Goal: Task Accomplishment & Management: Use online tool/utility

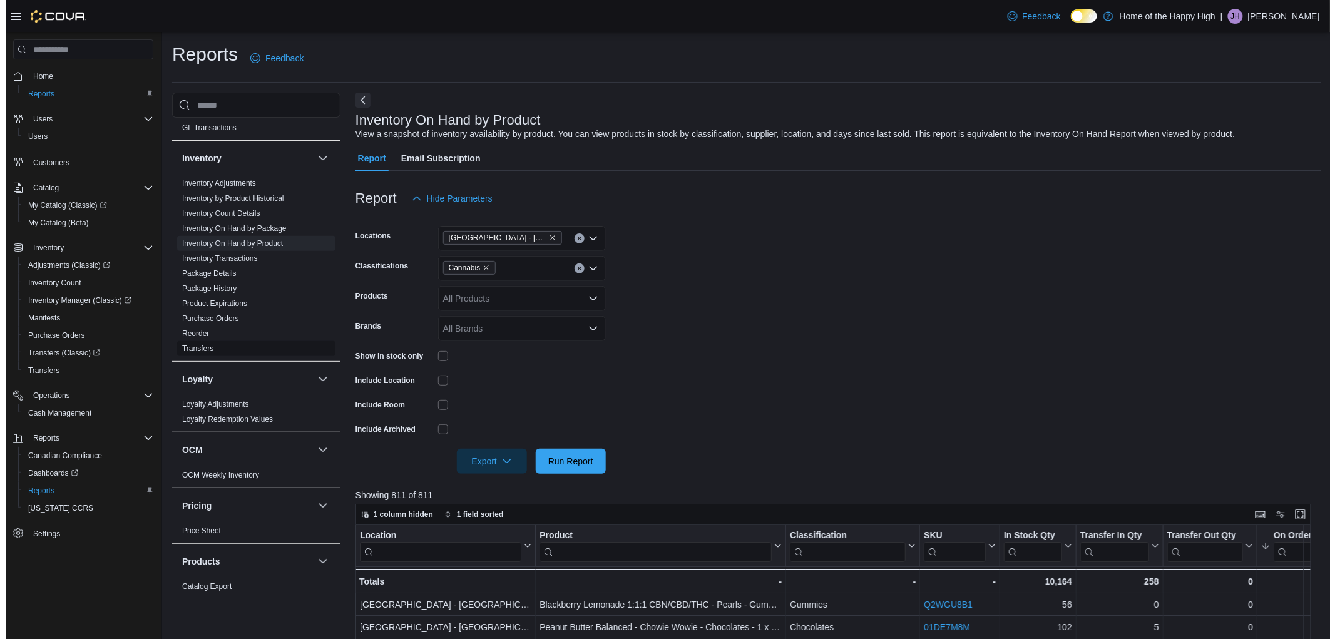
scroll to position [556, 0]
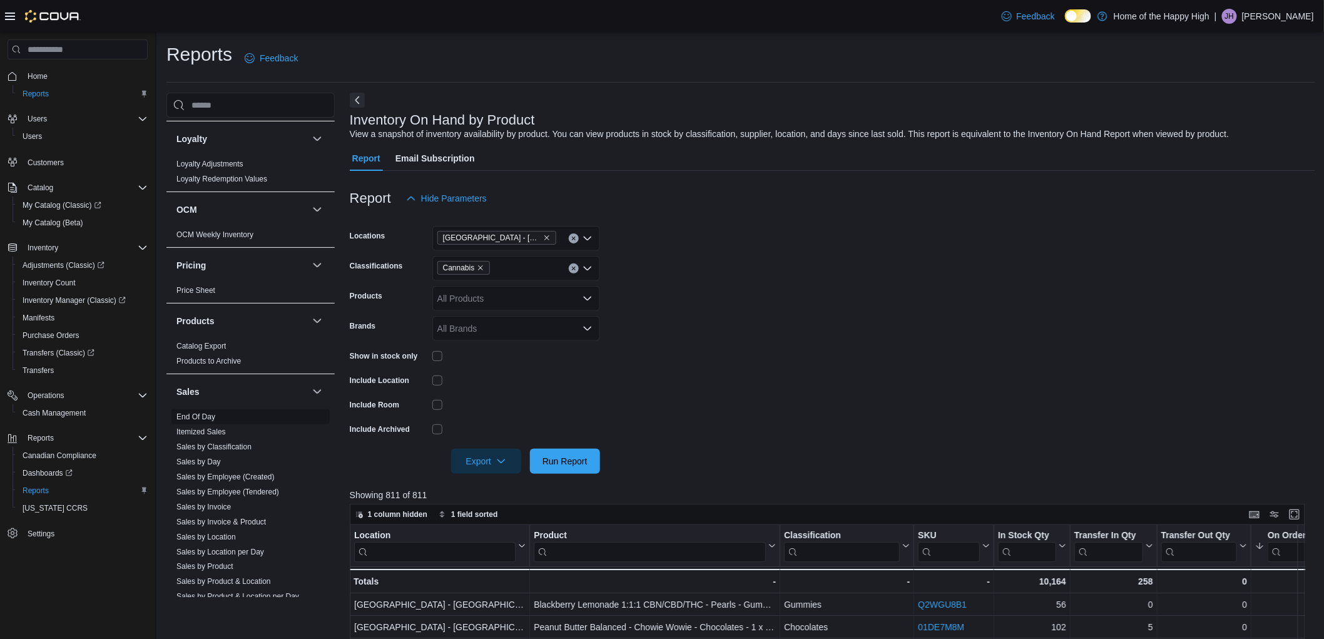
click at [198, 417] on link "End Of Day" at bounding box center [195, 416] width 39 height 9
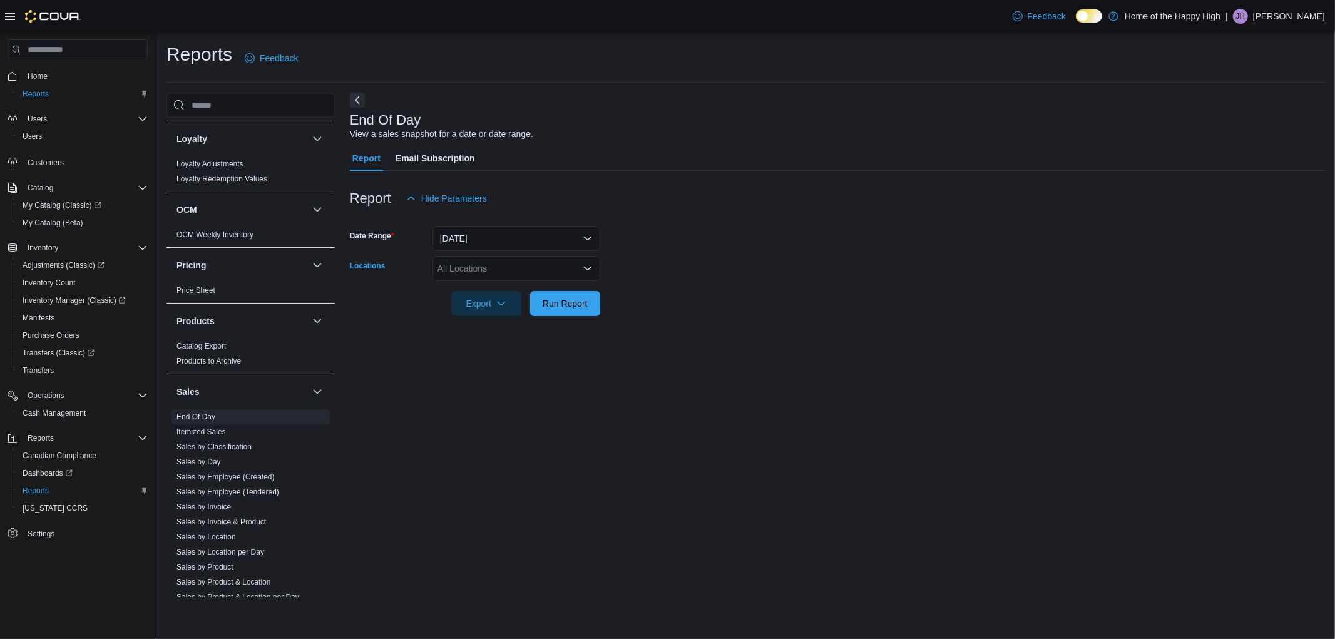
click at [522, 257] on div "All Locations" at bounding box center [516, 268] width 168 height 25
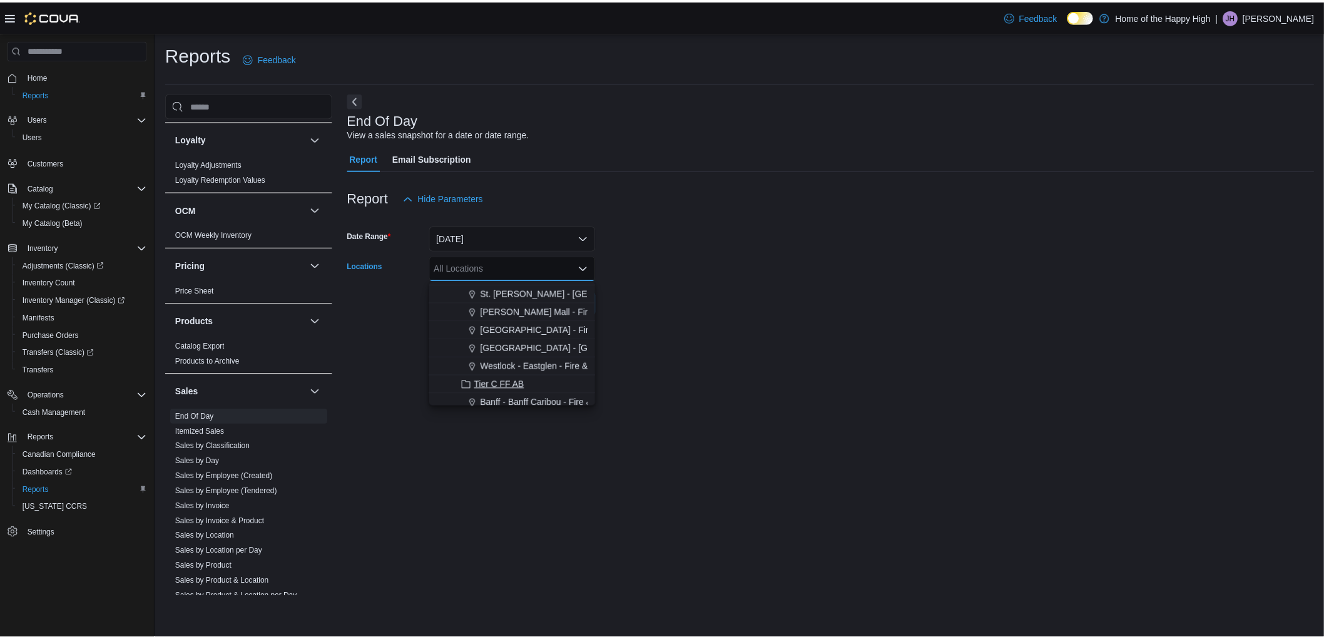
scroll to position [556, 0]
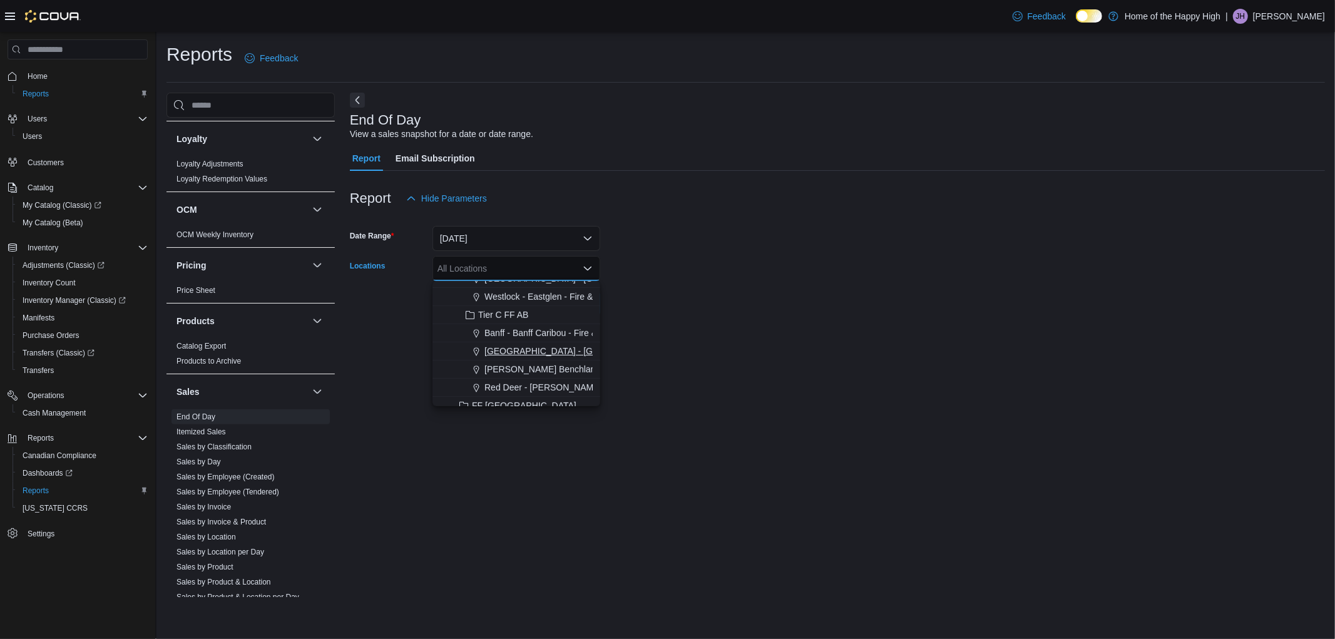
click at [549, 354] on span "[GEOGRAPHIC_DATA] - [GEOGRAPHIC_DATA] - Fire & Flower" at bounding box center [609, 351] width 250 height 13
click at [628, 308] on form "Date Range [DATE] Locations [GEOGRAPHIC_DATA] - [GEOGRAPHIC_DATA] - Fire & Flow…" at bounding box center [837, 263] width 975 height 105
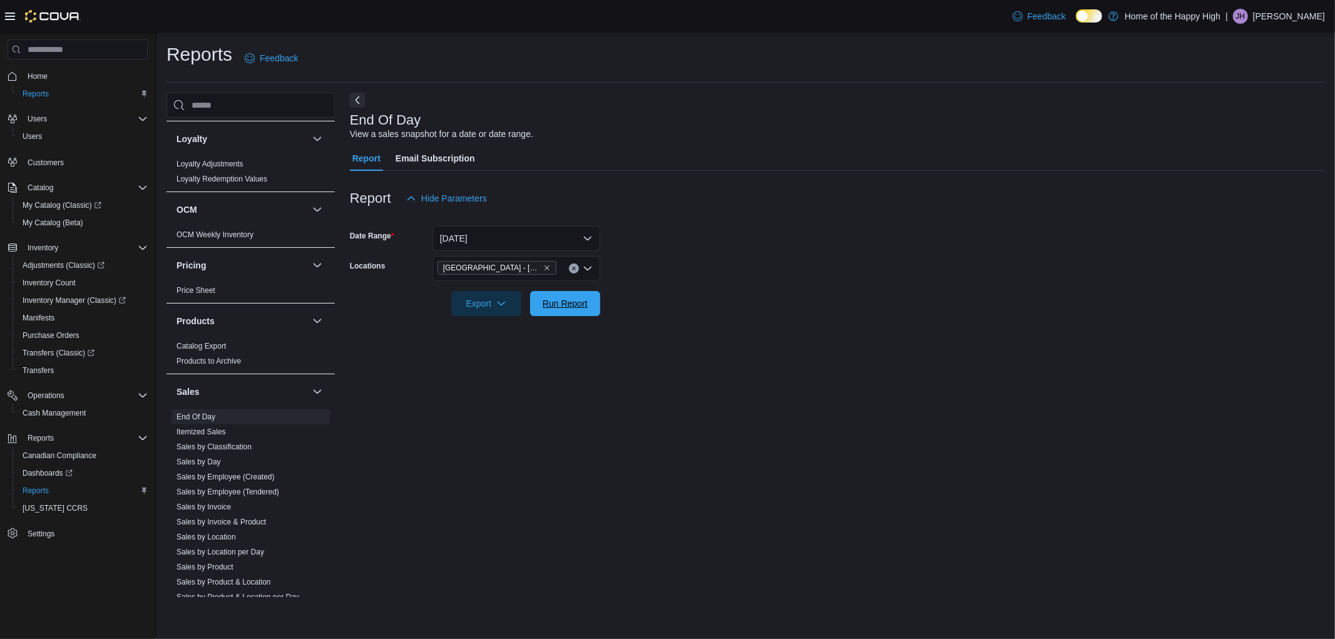
click at [546, 296] on span "Run Report" at bounding box center [565, 303] width 55 height 25
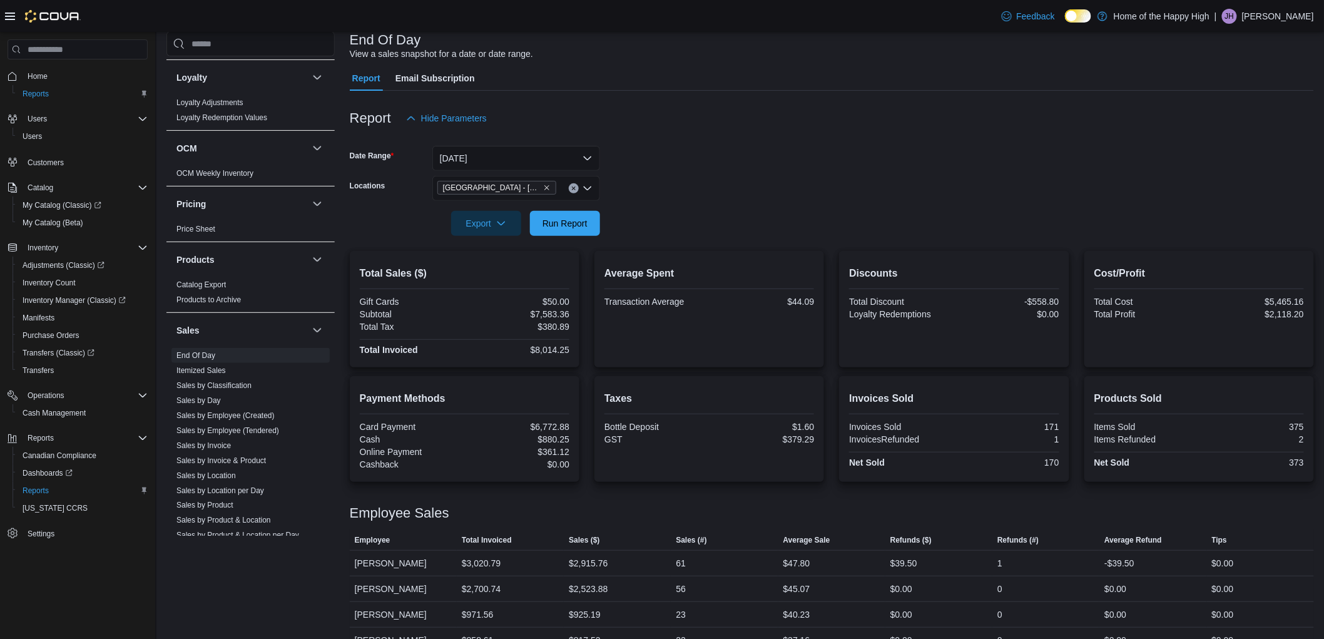
scroll to position [130, 0]
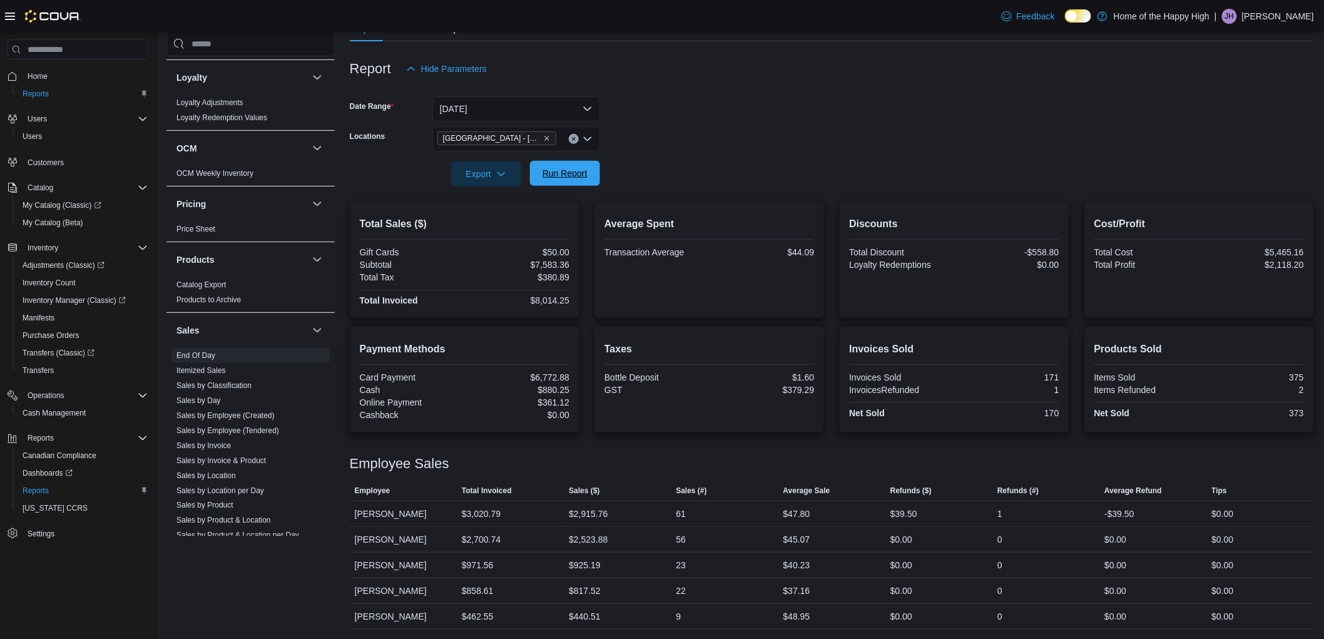
drag, startPoint x: 578, startPoint y: 169, endPoint x: 362, endPoint y: 21, distance: 262.0
click at [575, 170] on span "Run Report" at bounding box center [565, 173] width 45 height 13
click at [503, 183] on span "Export" at bounding box center [486, 173] width 55 height 25
click at [496, 225] on span "Export to Pdf" at bounding box center [488, 224] width 56 height 10
